Goal: Browse casually

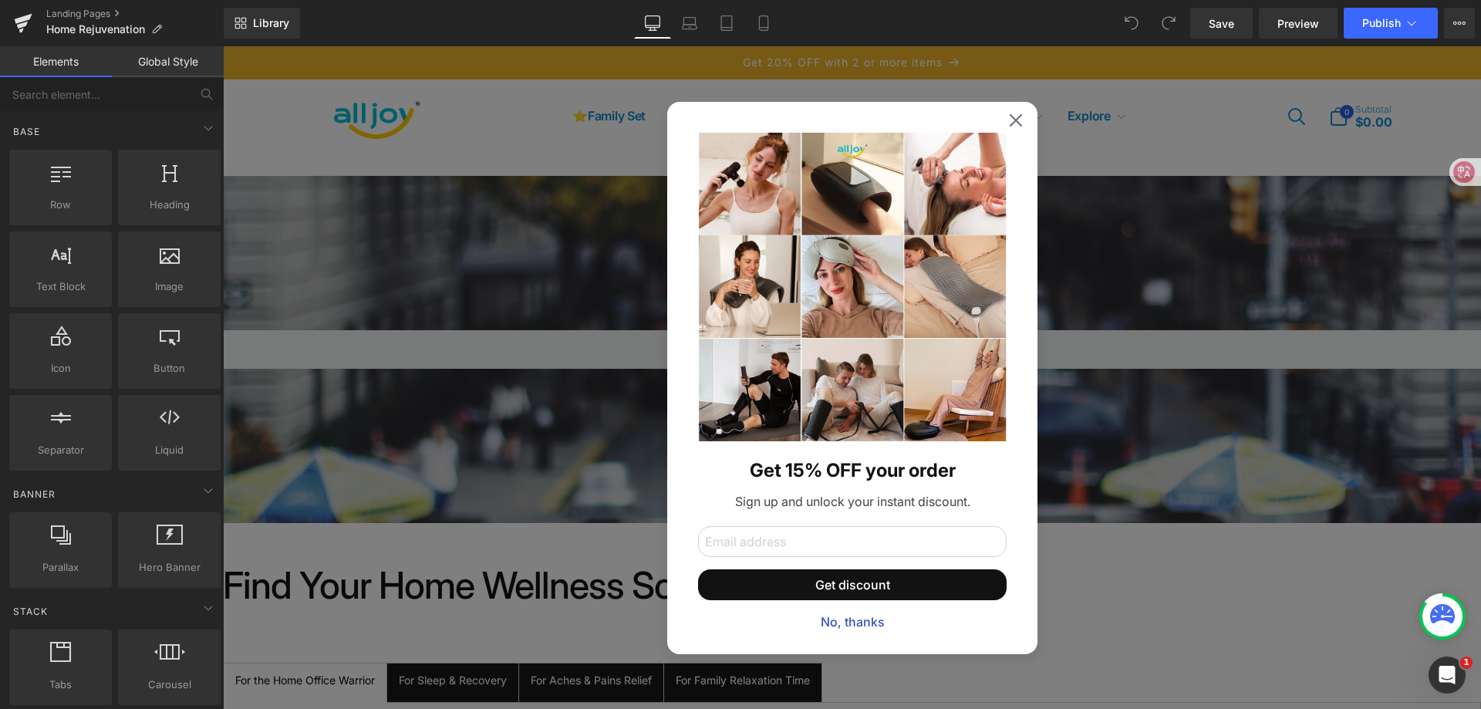
click at [1009, 122] on icon at bounding box center [1015, 120] width 12 height 12
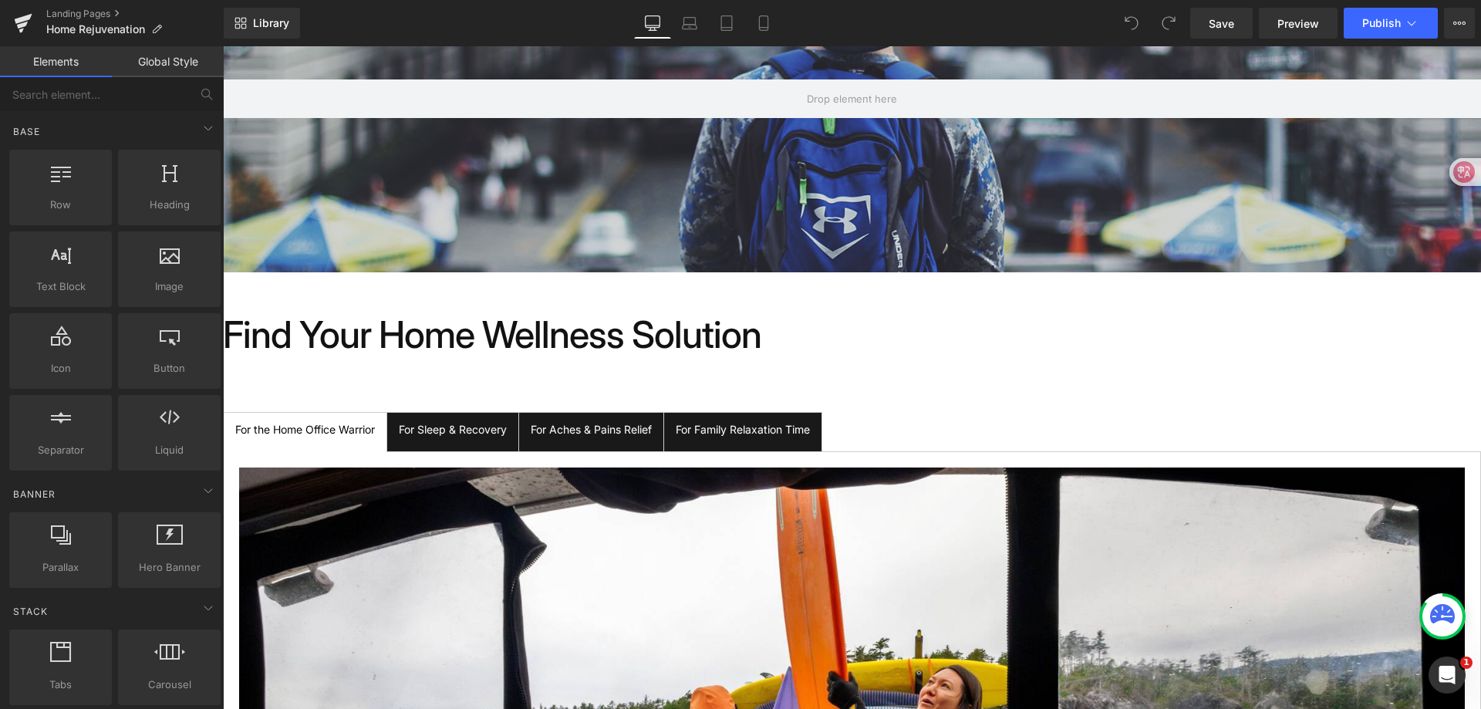
scroll to position [308, 0]
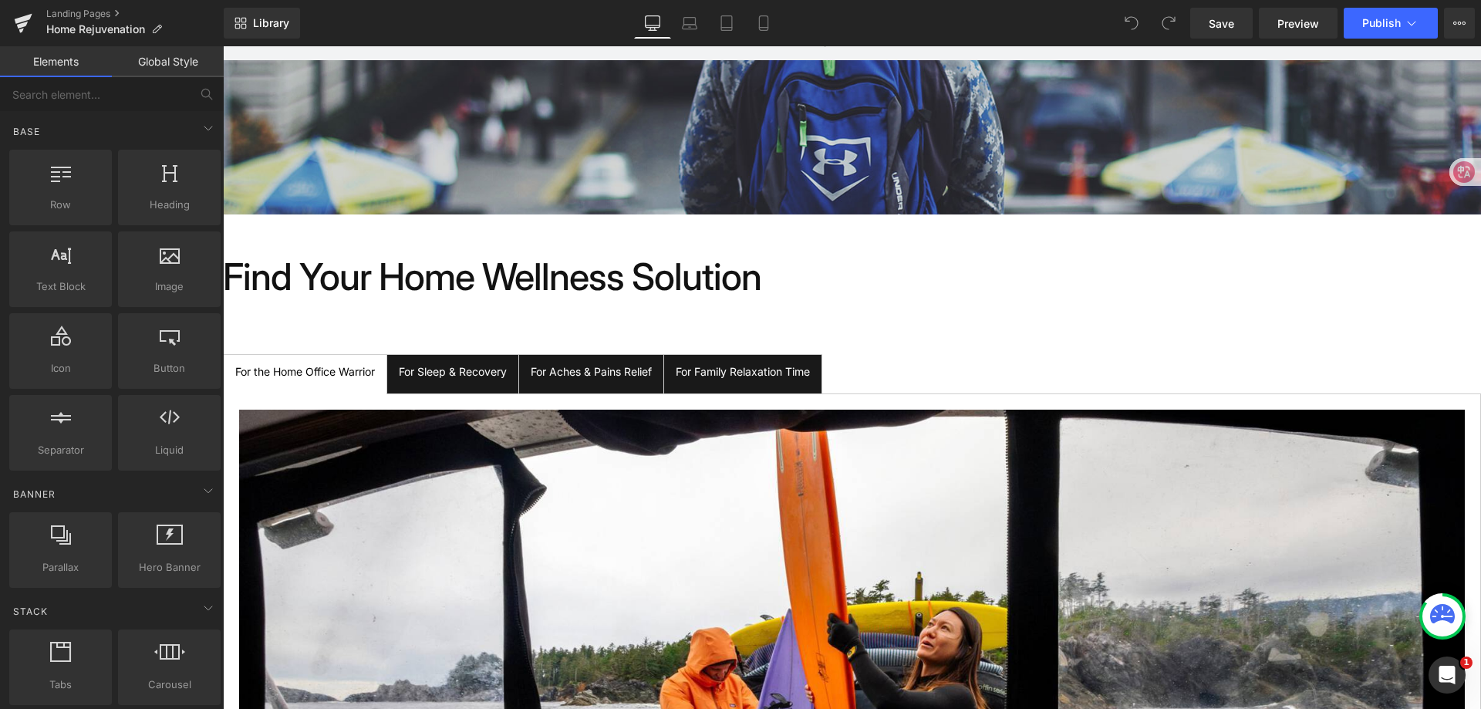
click at [485, 384] on span "For Sleep & Recovery Text Block" at bounding box center [452, 374] width 131 height 39
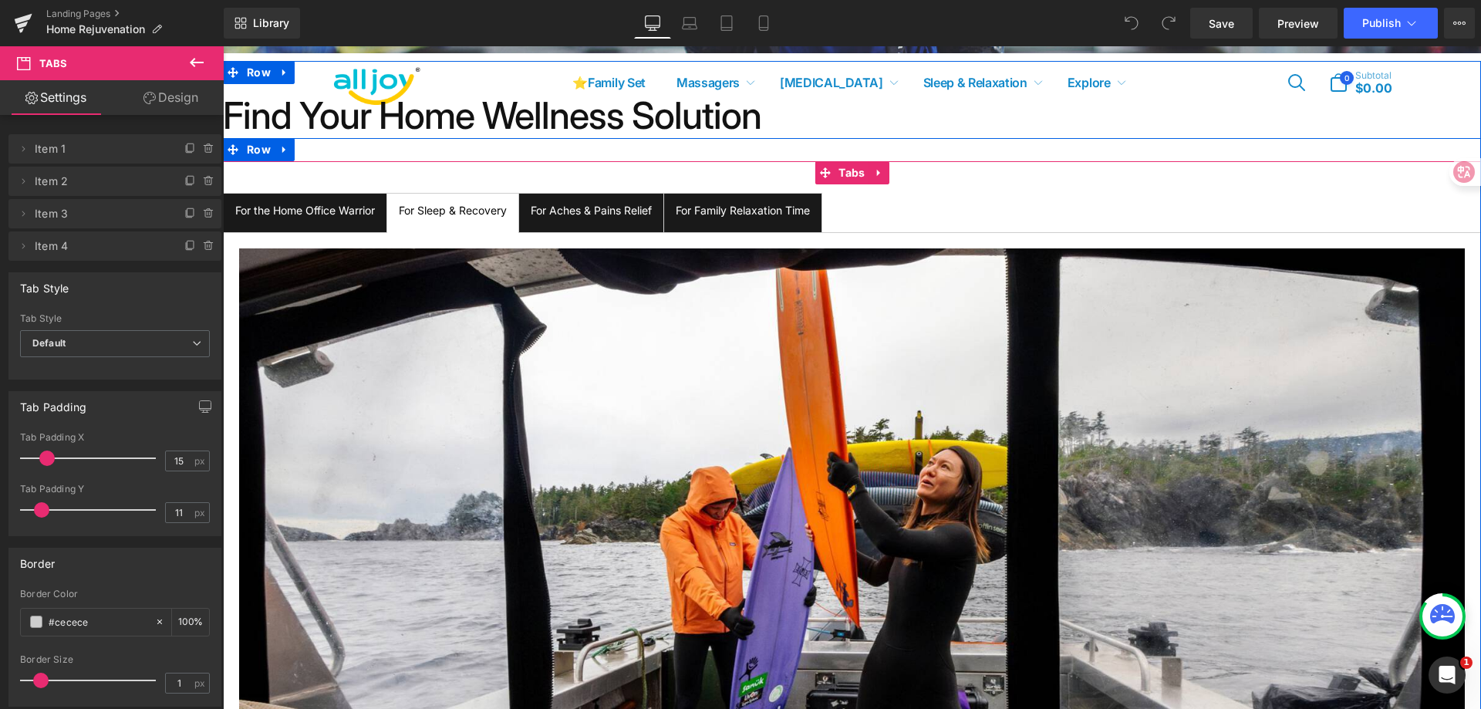
scroll to position [463, 0]
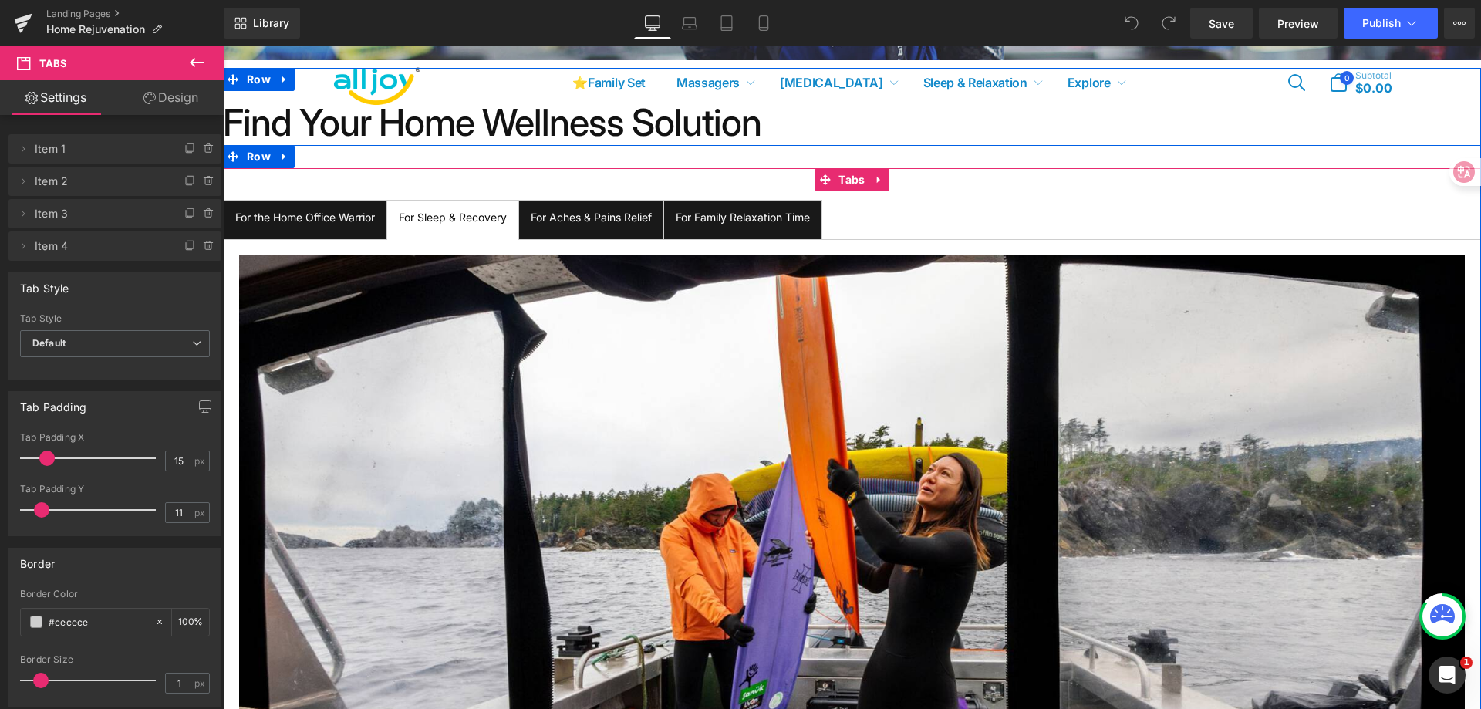
click at [620, 213] on div "For Aches & Pains Relief" at bounding box center [591, 217] width 121 height 17
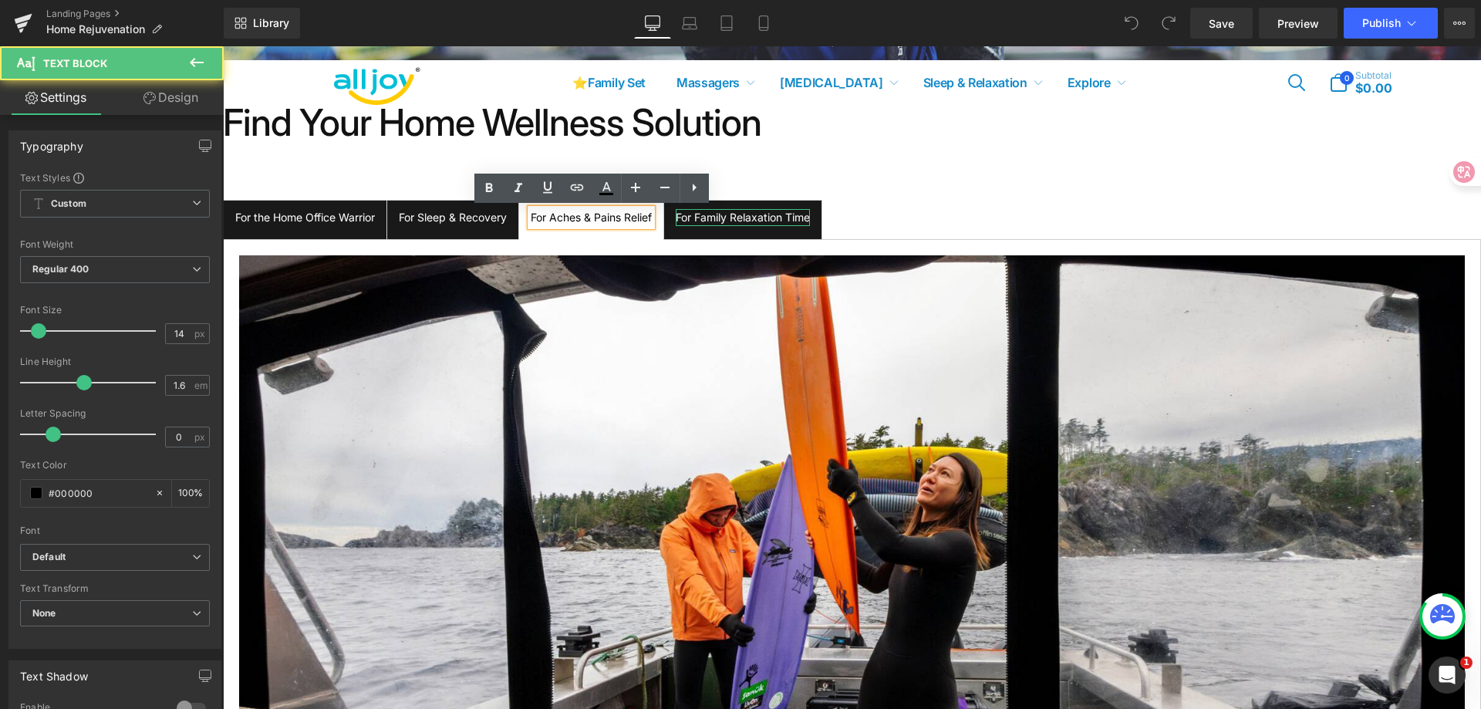
click at [729, 216] on div "For Family Relaxation Time" at bounding box center [743, 217] width 134 height 17
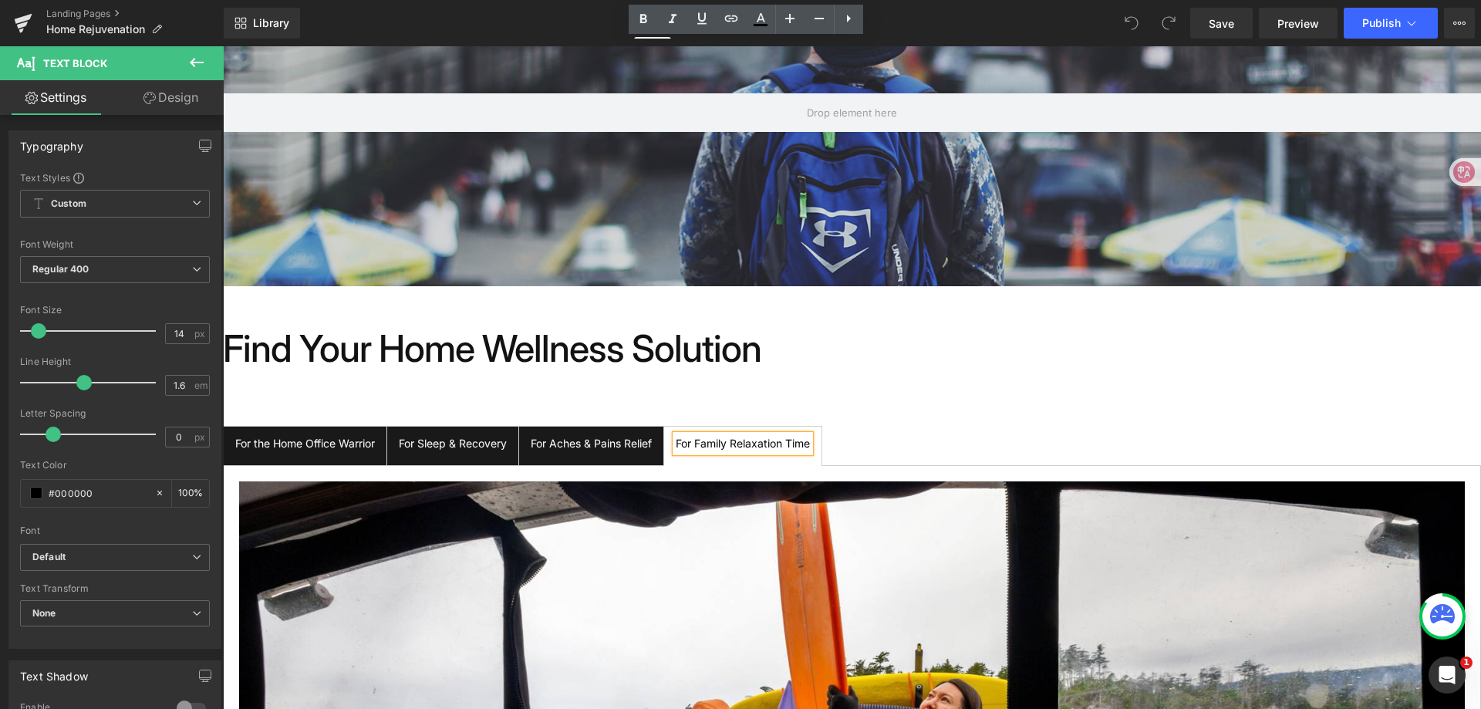
scroll to position [0, 0]
